Goal: Task Accomplishment & Management: Use online tool/utility

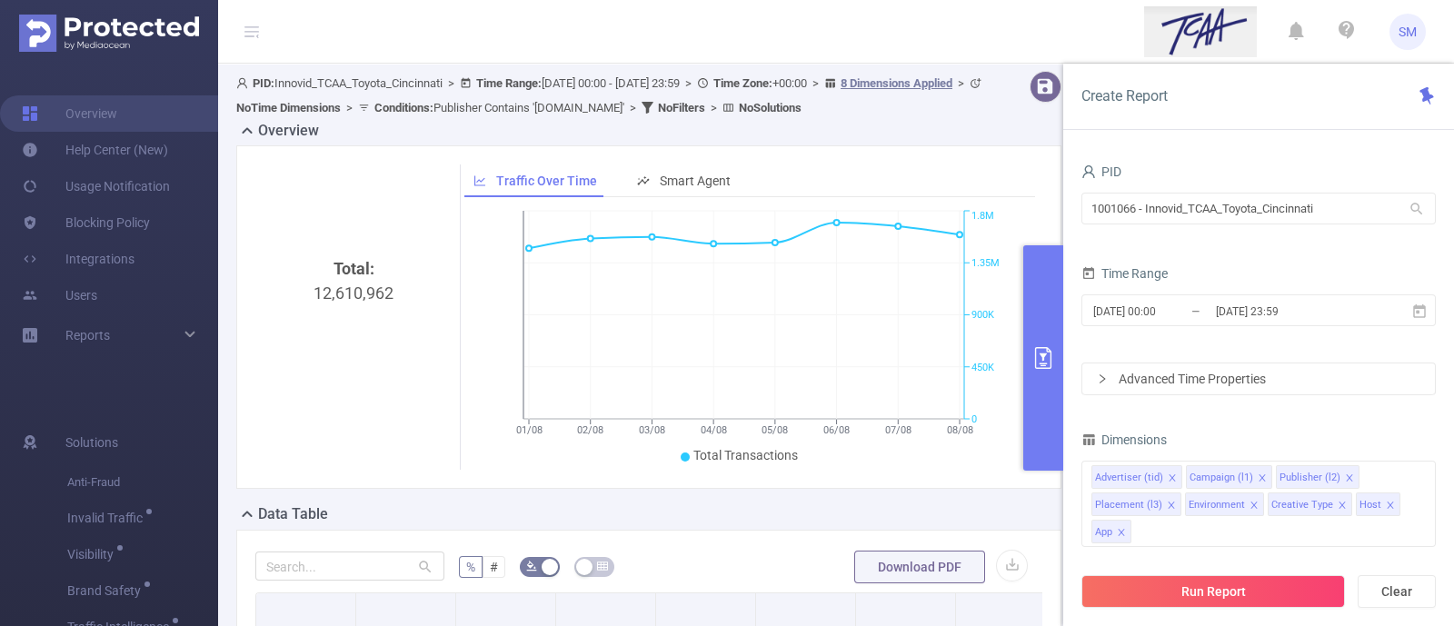
drag, startPoint x: 1163, startPoint y: 102, endPoint x: 1169, endPoint y: 110, distance: 9.8
click at [1163, 102] on span "Create Report" at bounding box center [1125, 95] width 86 height 17
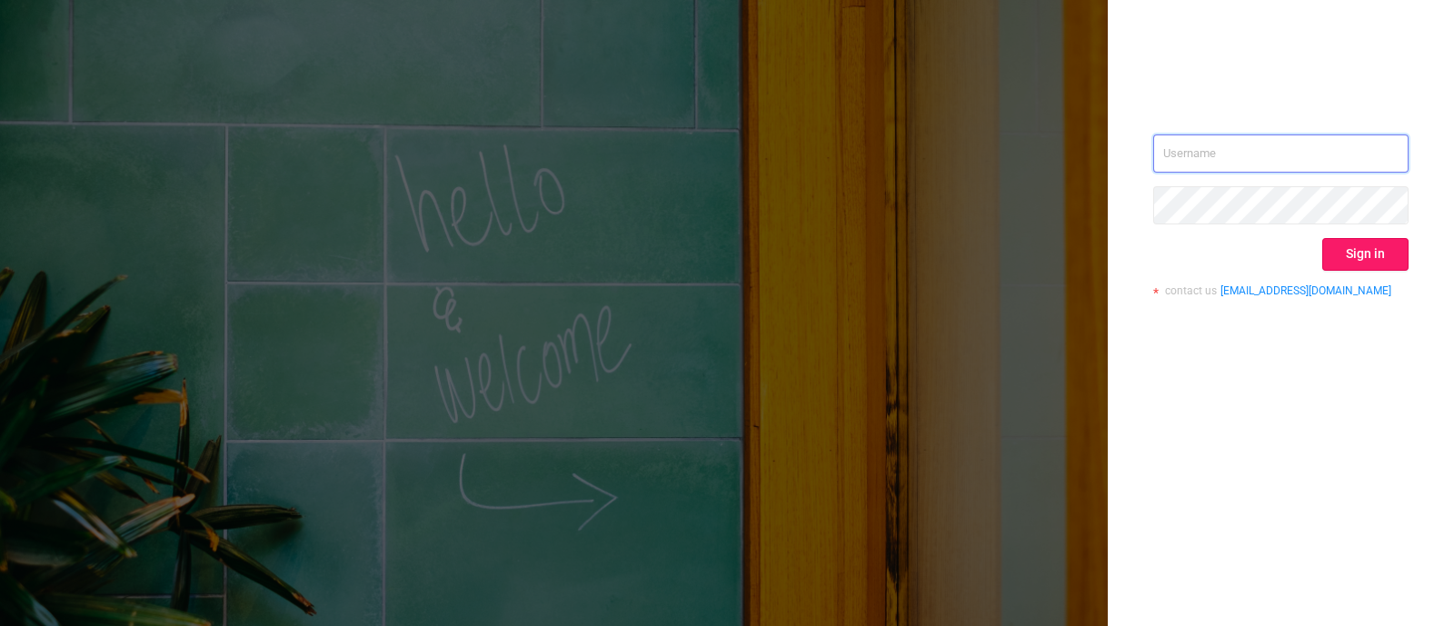
type input "sara.maskivish@flashtalking.com"
click at [1375, 264] on button "Sign in" at bounding box center [1365, 254] width 86 height 33
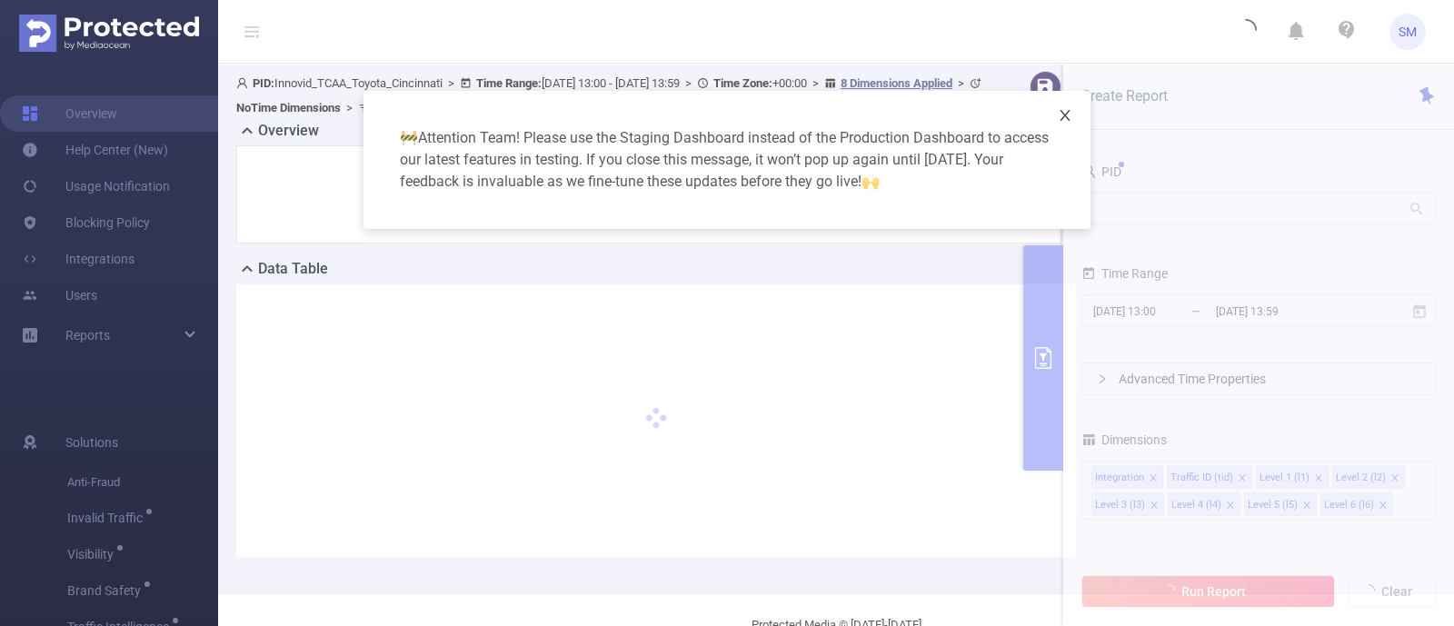
click at [1065, 114] on icon "icon: close" at bounding box center [1065, 115] width 15 height 15
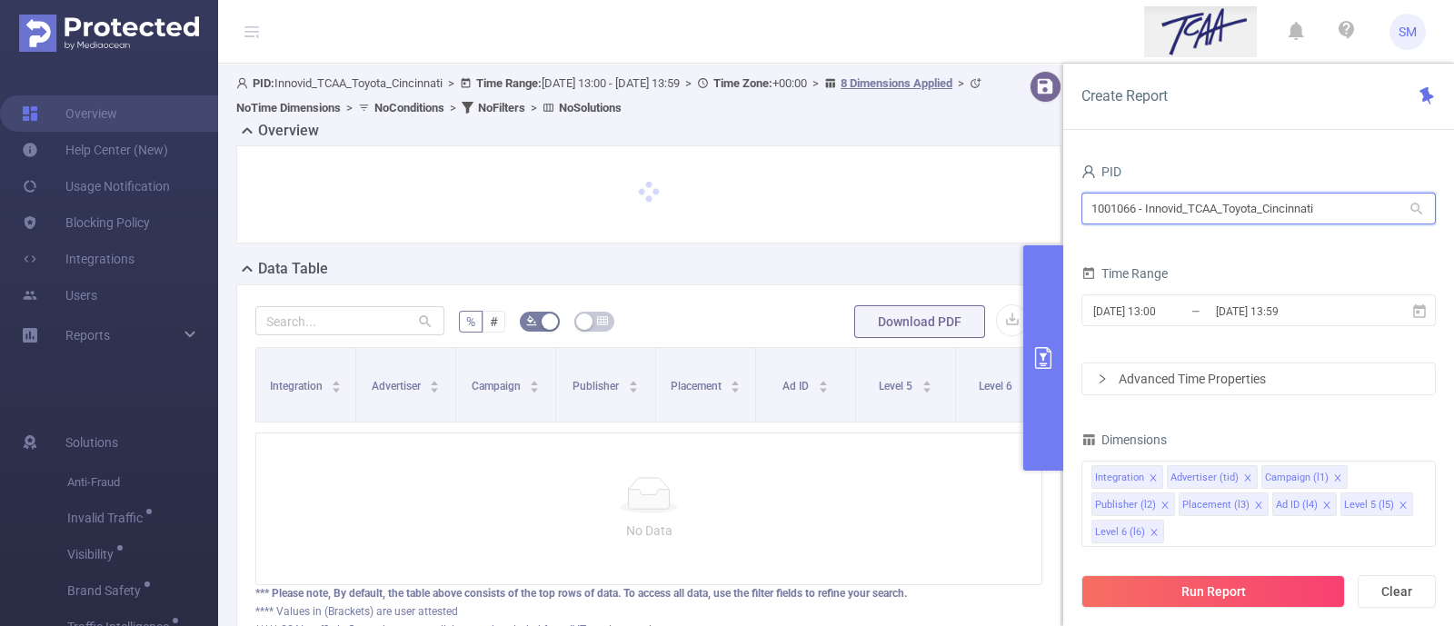
drag, startPoint x: 1327, startPoint y: 212, endPoint x: 1012, endPoint y: 179, distance: 316.2
click at [1012, 179] on section "PID: Innovid_TCAA_Toyota_Cincinnati > Time Range: 2025-08-13 13:00 - 2025-08-13…" at bounding box center [836, 380] width 1236 height 632
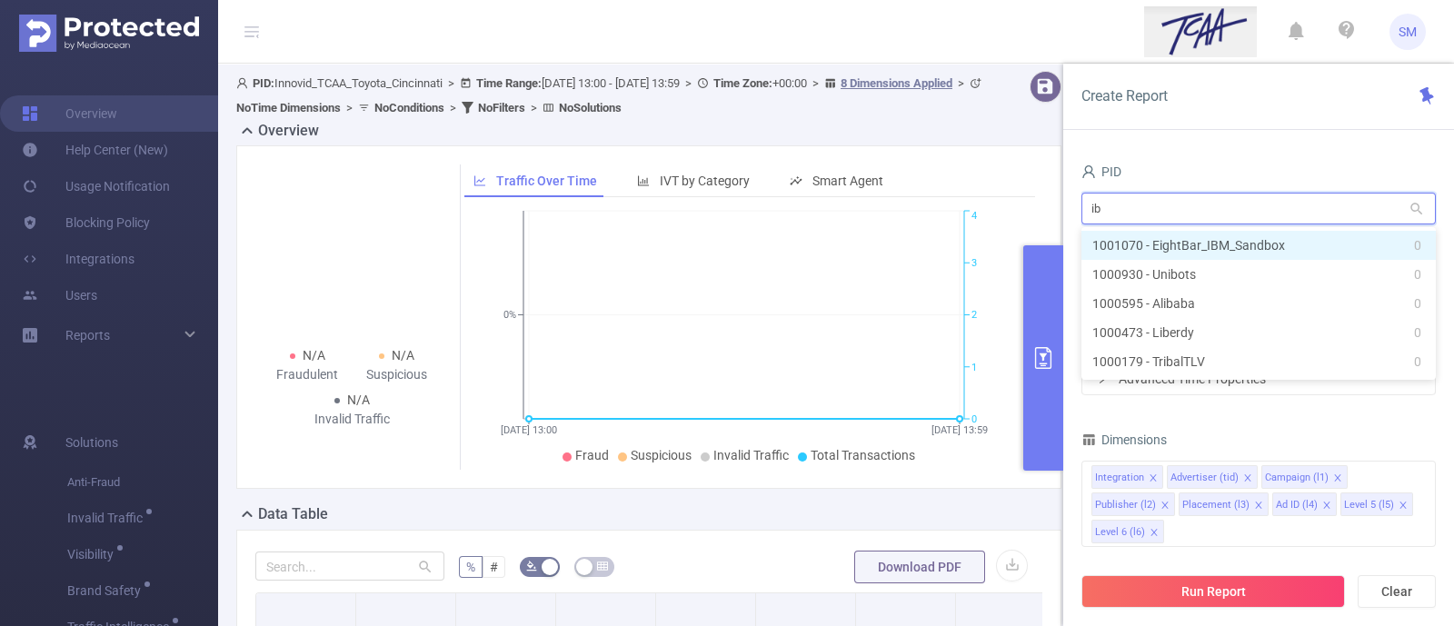
type input "ibm"
click at [1222, 247] on li "1001070 - EightBar_IBM_Sandbox 0" at bounding box center [1259, 245] width 354 height 29
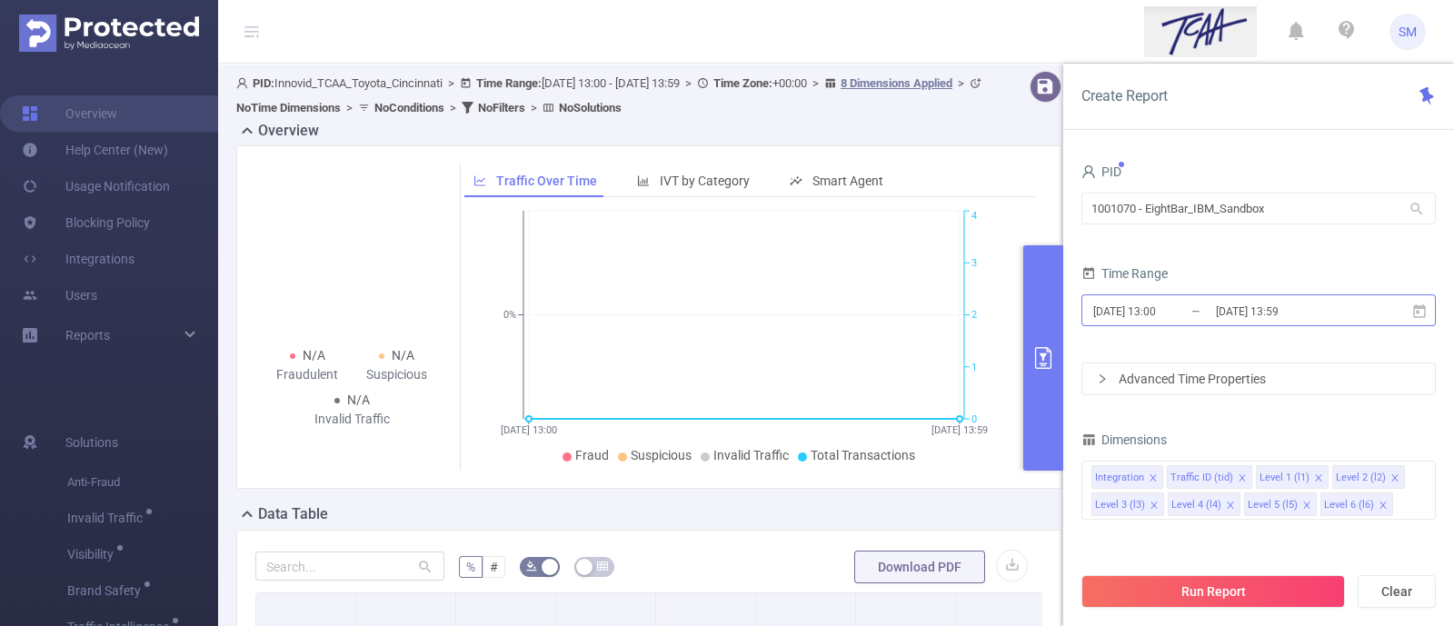
click at [1251, 320] on input "2025-08-13 13:59" at bounding box center [1287, 311] width 147 height 25
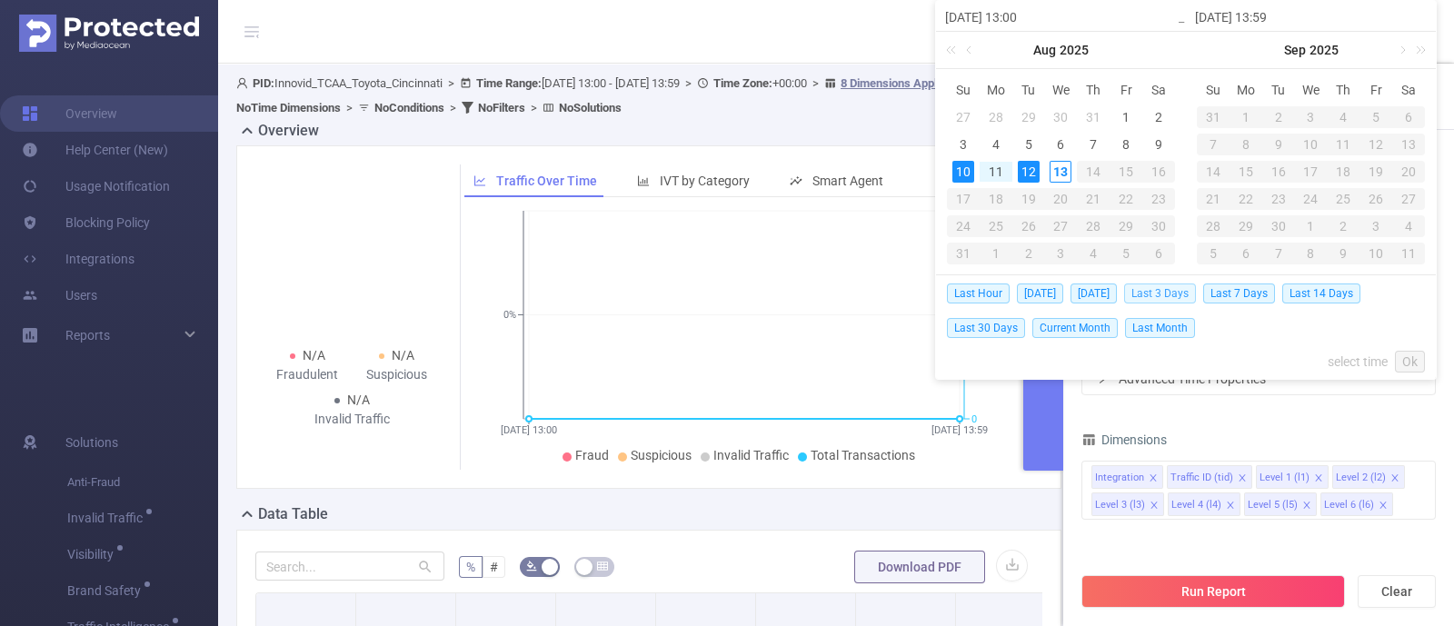
click at [1173, 294] on span "Last 3 Days" at bounding box center [1160, 294] width 72 height 20
type input "2025-08-10 00:00"
type input "2025-08-12 23:59"
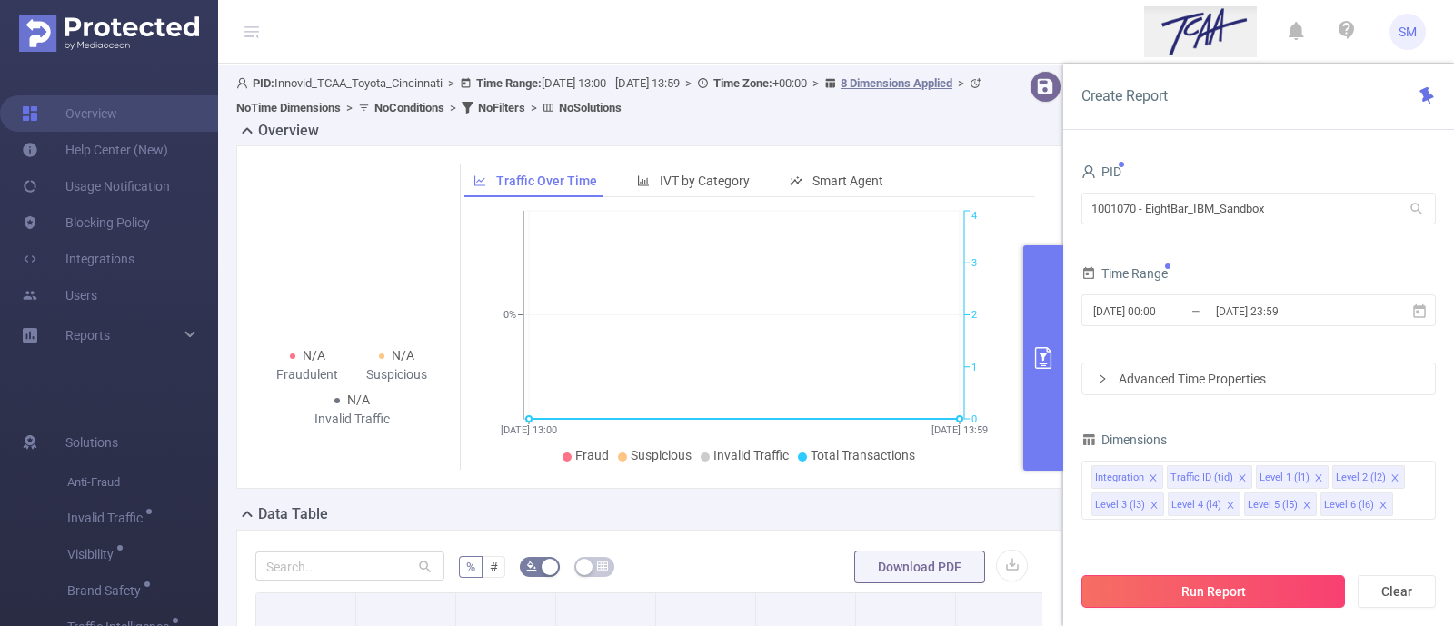
click at [1309, 597] on button "Run Report" at bounding box center [1214, 591] width 264 height 33
